Goal: Task Accomplishment & Management: Manage account settings

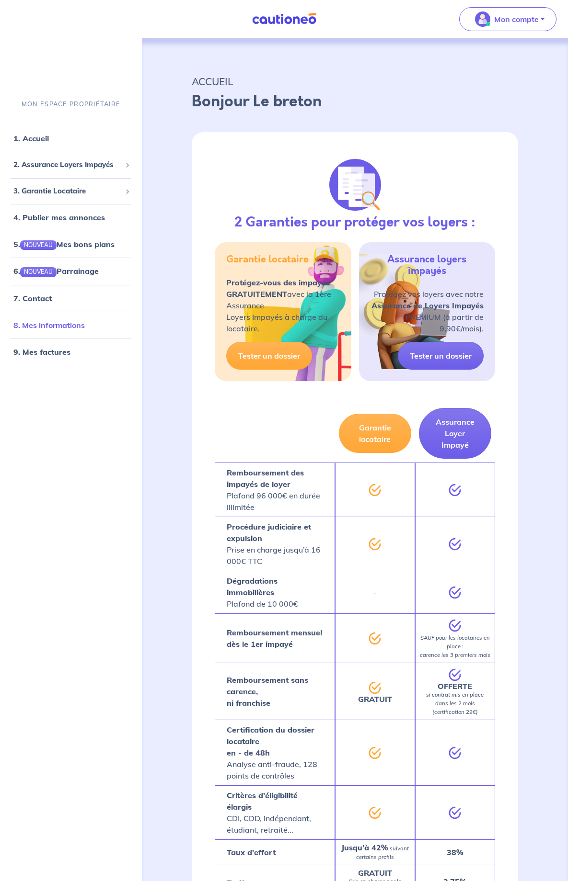
click at [47, 329] on link "8. Mes informations" at bounding box center [48, 325] width 71 height 10
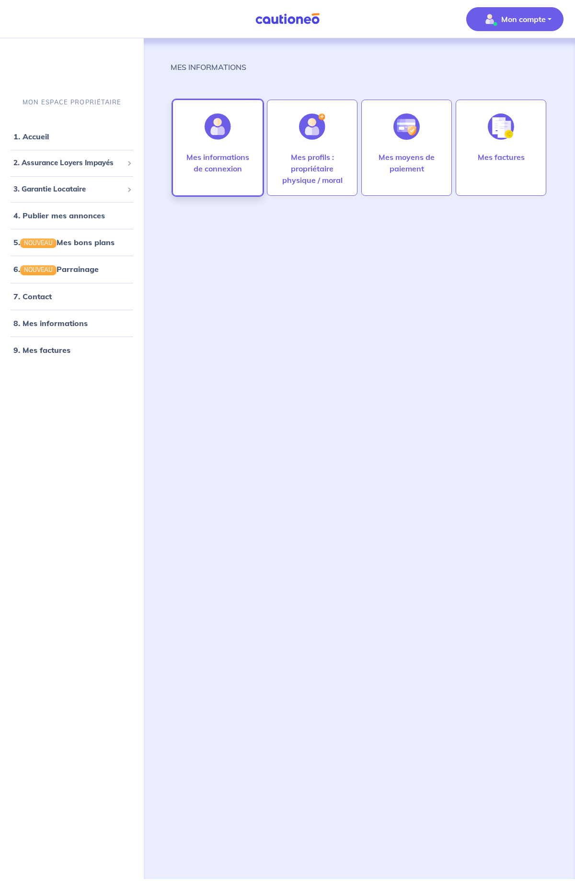
click at [216, 166] on p "Mes informations de connexion" at bounding box center [217, 162] width 70 height 23
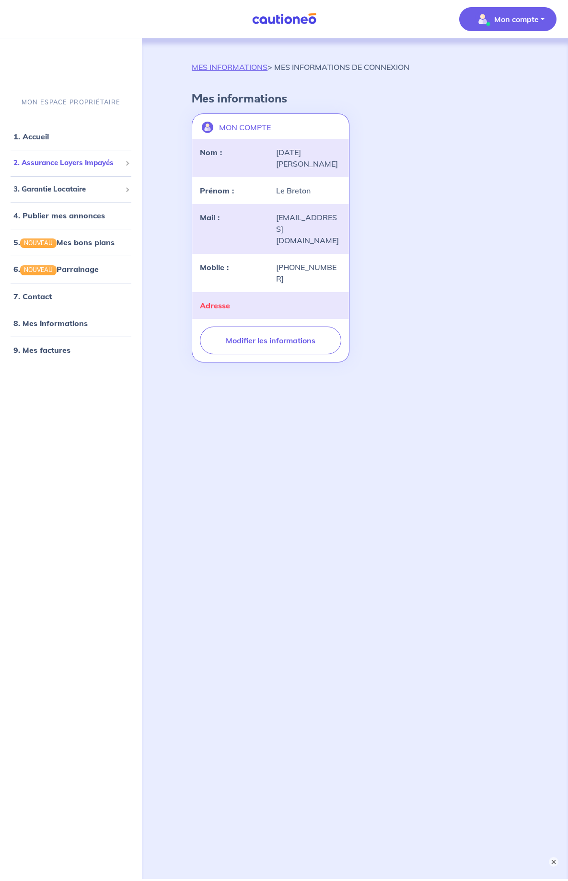
click at [56, 166] on span "2. Assurance Loyers Impayés" at bounding box center [67, 163] width 108 height 11
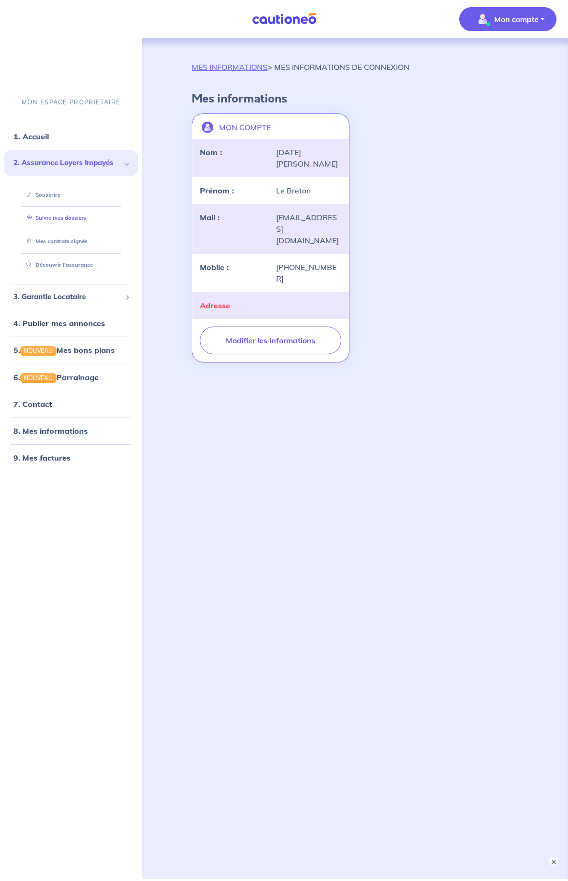
click at [44, 215] on link "Suivre mes dossiers" at bounding box center [55, 218] width 64 height 7
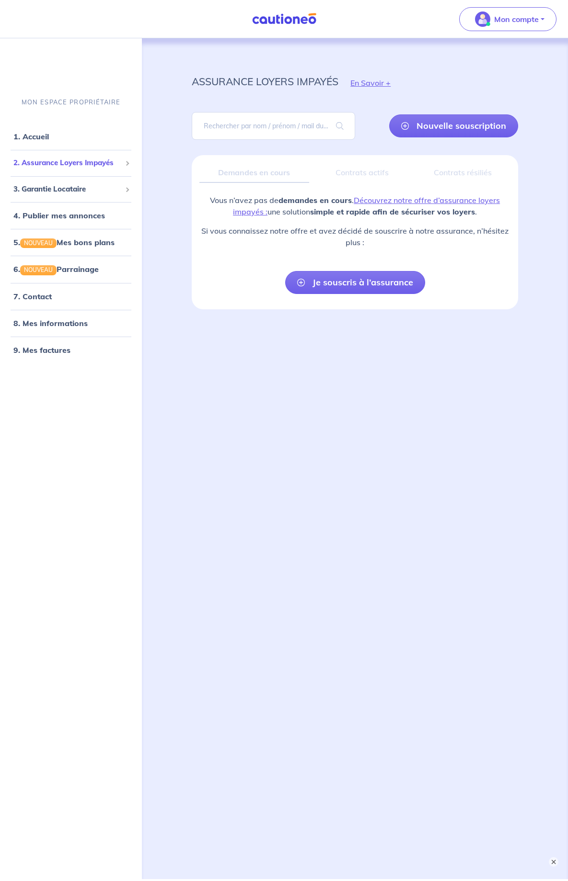
click at [68, 161] on span "2. Assurance Loyers Impayés" at bounding box center [67, 163] width 108 height 11
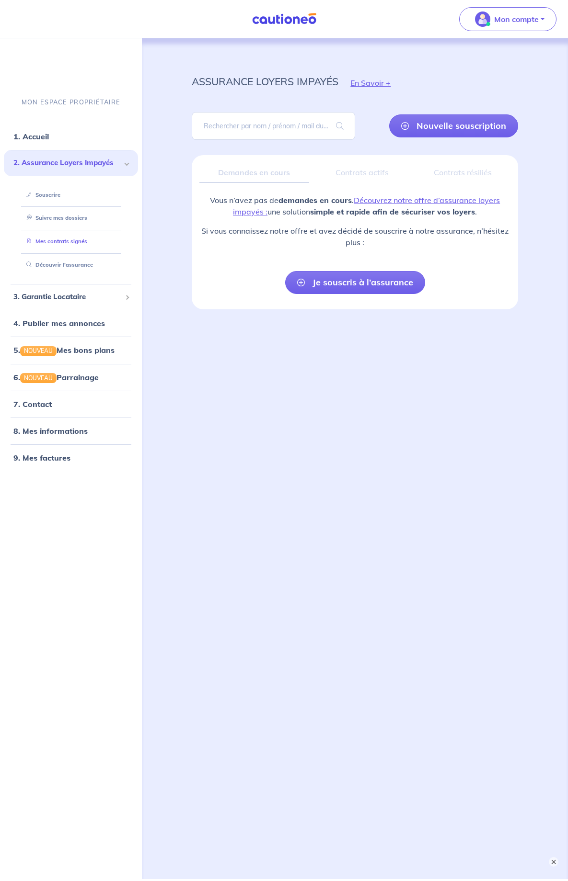
click at [45, 238] on link "Mes contrats signés" at bounding box center [55, 241] width 65 height 7
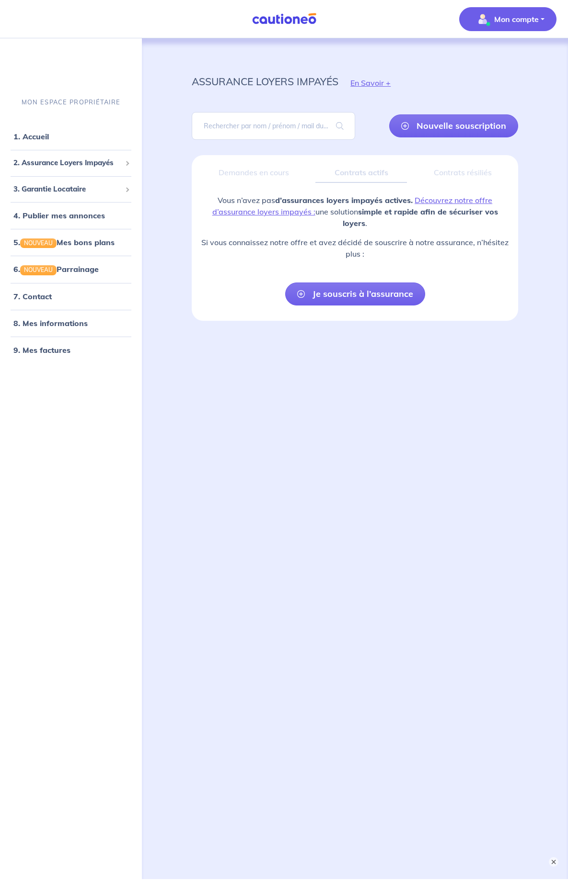
click at [528, 22] on p "Mon compte" at bounding box center [516, 18] width 45 height 11
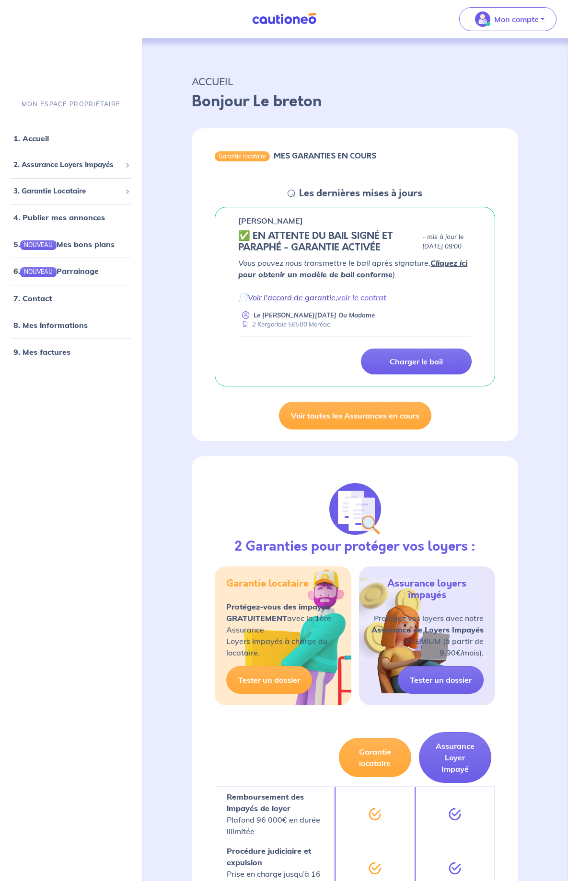
click at [304, 296] on link "Voir l'accord de garantie" at bounding box center [292, 298] width 88 height 10
click at [356, 300] on link "voir le contrat" at bounding box center [361, 298] width 49 height 10
